Goal: Task Accomplishment & Management: Complete application form

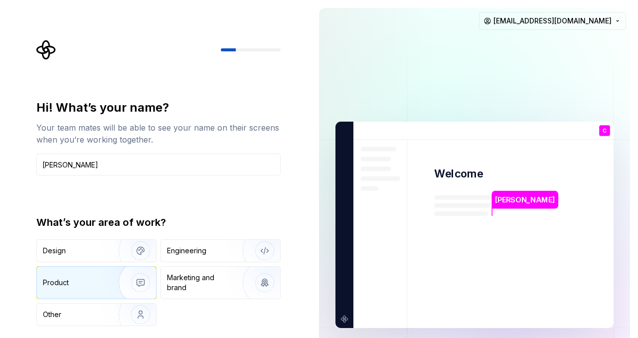
type input "[PERSON_NAME]"
click at [129, 280] on img "button" at bounding box center [134, 282] width 64 height 67
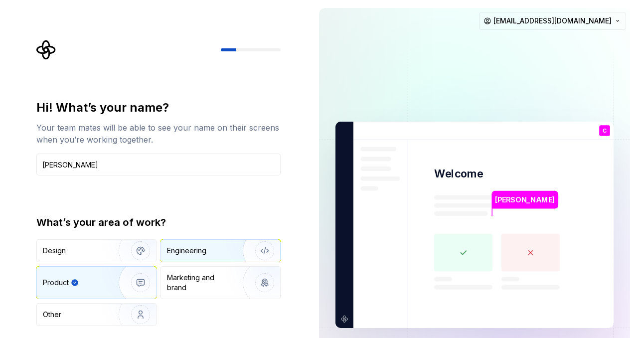
click at [209, 248] on div "Engineering" at bounding box center [206, 251] width 79 height 10
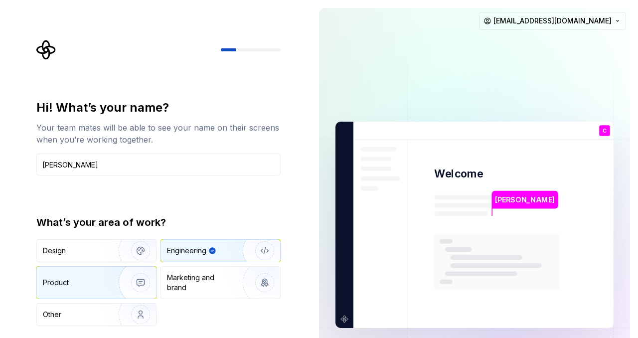
click at [131, 283] on img "button" at bounding box center [134, 282] width 64 height 67
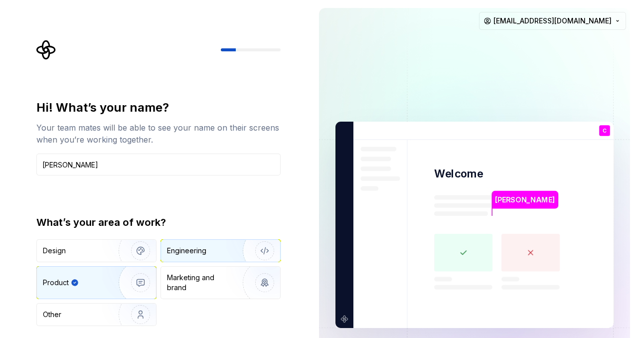
click at [199, 249] on div "Engineering" at bounding box center [186, 251] width 39 height 10
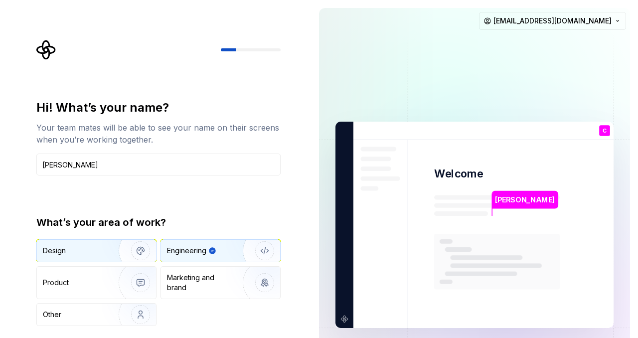
click at [105, 248] on img "button" at bounding box center [134, 250] width 64 height 67
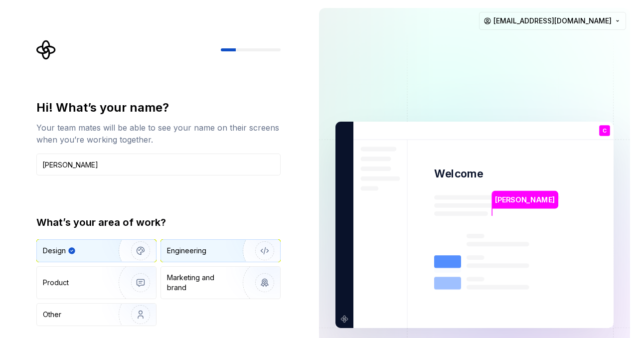
click at [205, 246] on div "Engineering" at bounding box center [186, 251] width 39 height 10
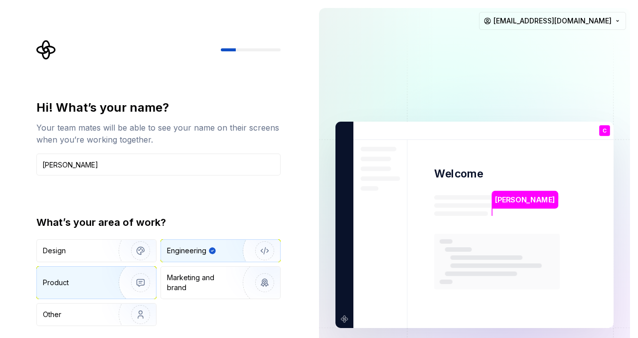
click at [139, 276] on img "button" at bounding box center [134, 282] width 64 height 67
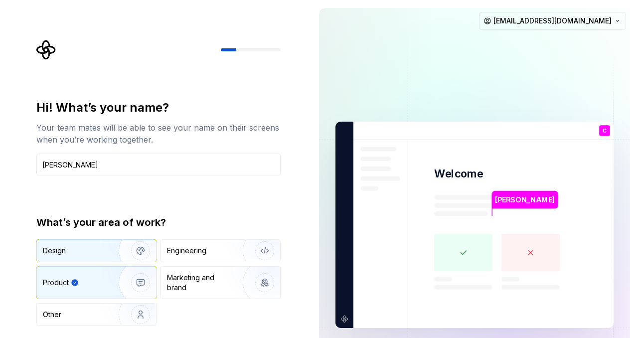
click at [134, 252] on img "button" at bounding box center [134, 250] width 64 height 67
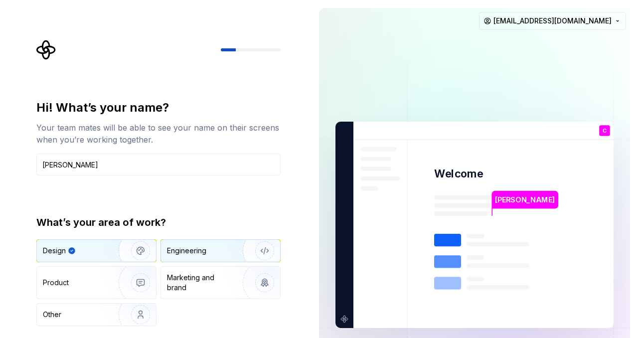
click at [205, 252] on div "Engineering" at bounding box center [186, 251] width 39 height 10
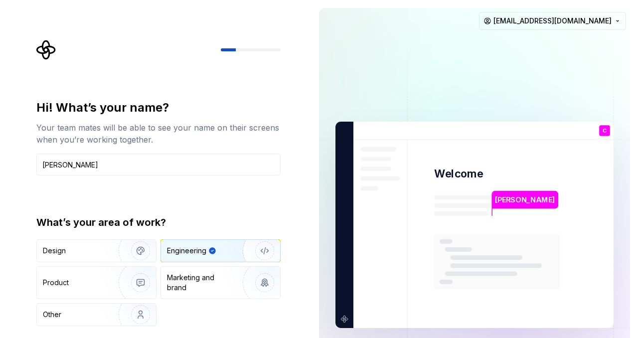
click at [209, 303] on div "Design Engineering Product Marketing and brand Other" at bounding box center [158, 282] width 244 height 87
click at [126, 315] on img "button" at bounding box center [134, 314] width 64 height 67
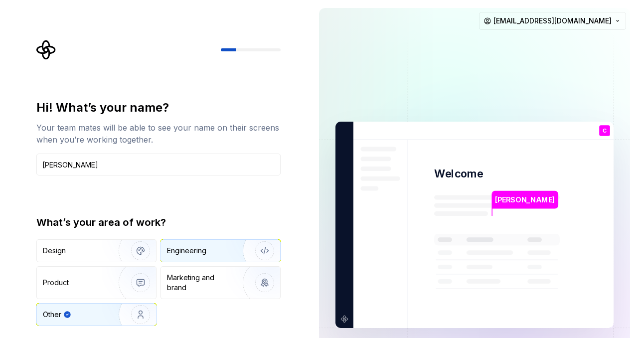
click at [197, 246] on div "Engineering" at bounding box center [186, 251] width 39 height 10
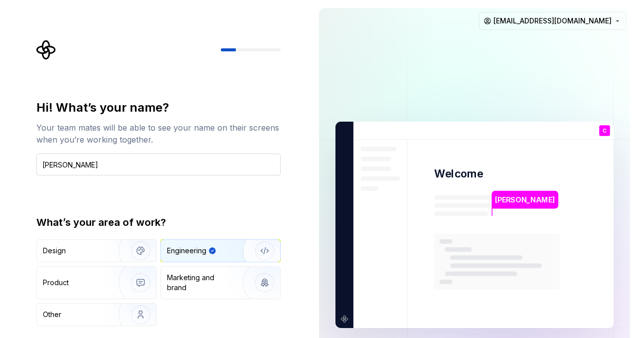
click at [211, 156] on input "Catherine" at bounding box center [158, 165] width 244 height 22
click at [600, 82] on img at bounding box center [475, 225] width 404 height 471
click at [49, 48] on icon "Supernova Logo" at bounding box center [46, 50] width 20 height 20
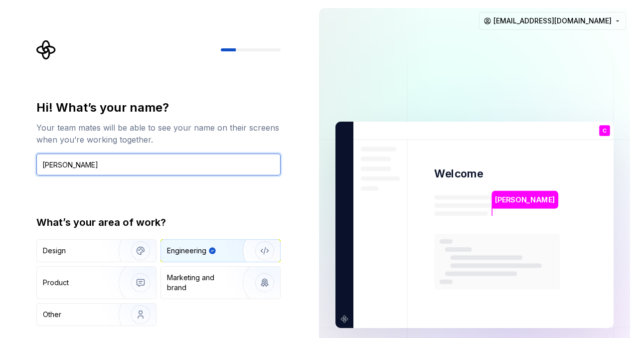
click at [105, 165] on input "Catherine" at bounding box center [158, 165] width 244 height 22
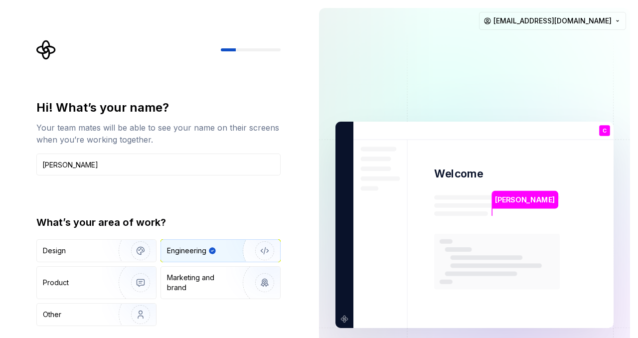
click at [510, 197] on p "Catherine" at bounding box center [525, 199] width 60 height 11
click at [613, 126] on img at bounding box center [475, 225] width 404 height 471
click at [496, 174] on img at bounding box center [475, 225] width 404 height 471
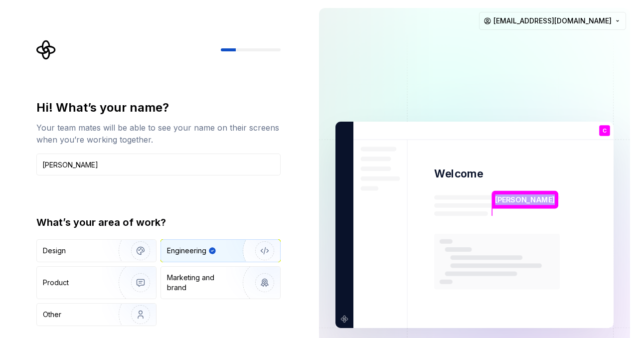
click at [496, 174] on img at bounding box center [475, 225] width 404 height 471
click at [337, 315] on img at bounding box center [475, 225] width 404 height 471
click at [612, 19] on html "Hi! What’s your name? Your team mates will be able to see your name on their sc…" at bounding box center [319, 169] width 638 height 338
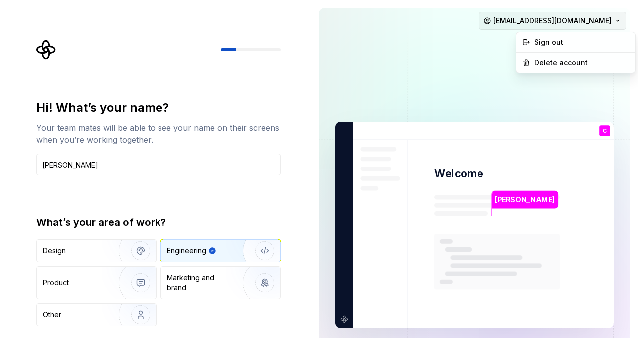
click at [612, 20] on html "Hi! What’s your name? Your team mates will be able to see your name on their sc…" at bounding box center [319, 169] width 638 height 338
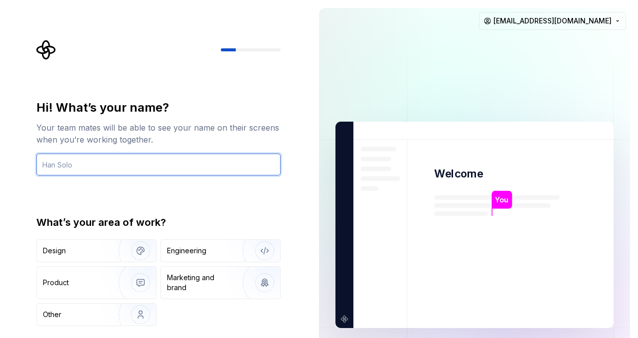
click at [138, 170] on input "text" at bounding box center [158, 165] width 244 height 22
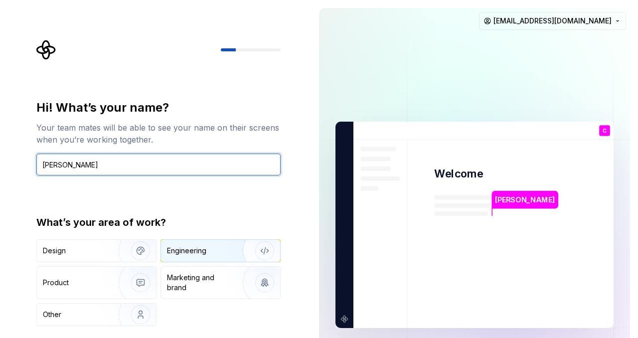
type input "Catherine"
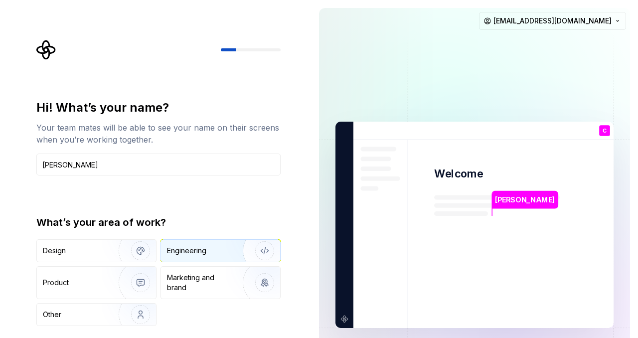
click at [184, 255] on div "Engineering" at bounding box center [186, 251] width 39 height 10
click at [237, 49] on div at bounding box center [251, 49] width 60 height 3
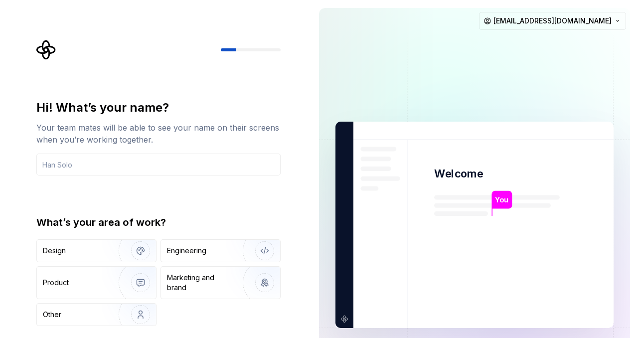
click at [382, 243] on img at bounding box center [475, 225] width 404 height 471
